Goal: Task Accomplishment & Management: Manage account settings

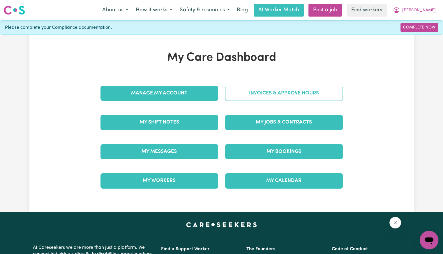
click at [240, 97] on link "Invoices & Approve Hours" at bounding box center [284, 93] width 118 height 15
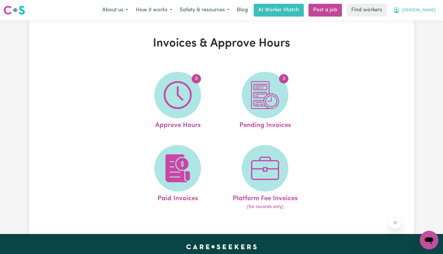
click at [420, 10] on button "[PERSON_NAME]" at bounding box center [414, 10] width 50 height 12
click at [419, 29] on link "Logout" at bounding box center [416, 33] width 46 height 11
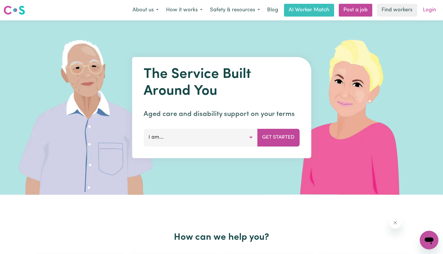
click at [428, 11] on link "Login" at bounding box center [429, 10] width 20 height 13
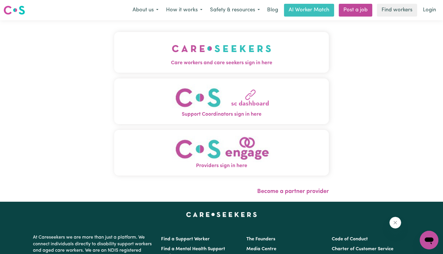
click at [187, 55] on img "Care workers and care seekers sign in here" at bounding box center [221, 49] width 99 height 22
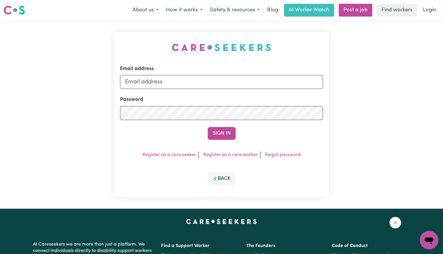
click at [192, 71] on div "Email address" at bounding box center [221, 77] width 203 height 24
click at [184, 79] on input "Email address" at bounding box center [221, 82] width 203 height 14
drag, startPoint x: 154, startPoint y: 80, endPoint x: 427, endPoint y: 110, distance: 274.3
click at [427, 110] on div "Email address [EMAIL_ADDRESS][DOMAIN_NAME] Password Sign In Register as a care …" at bounding box center [221, 114] width 443 height 189
type input "[EMAIL_ADDRESS][DOMAIN_NAME]"
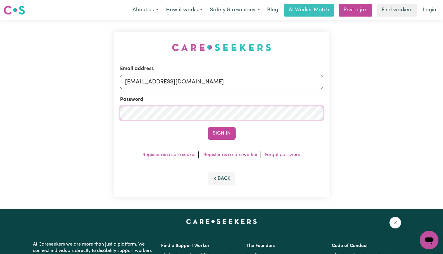
click at [207, 127] on button "Sign In" at bounding box center [221, 133] width 28 height 13
